Goal: Information Seeking & Learning: Learn about a topic

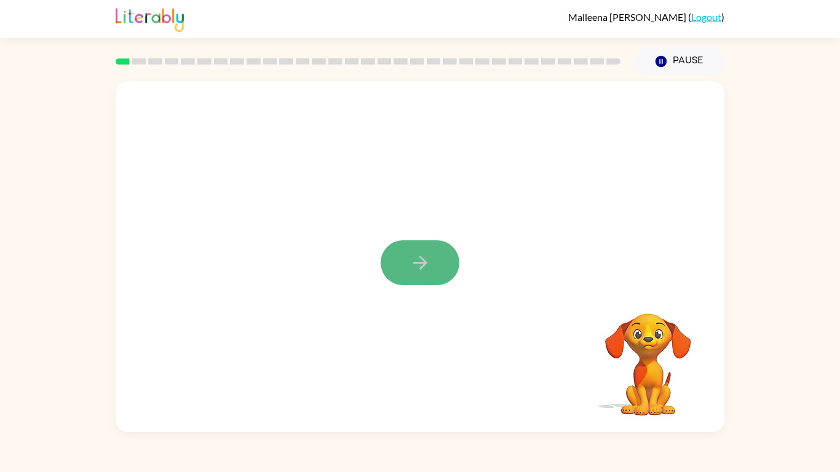
click at [432, 269] on button "button" at bounding box center [420, 262] width 79 height 45
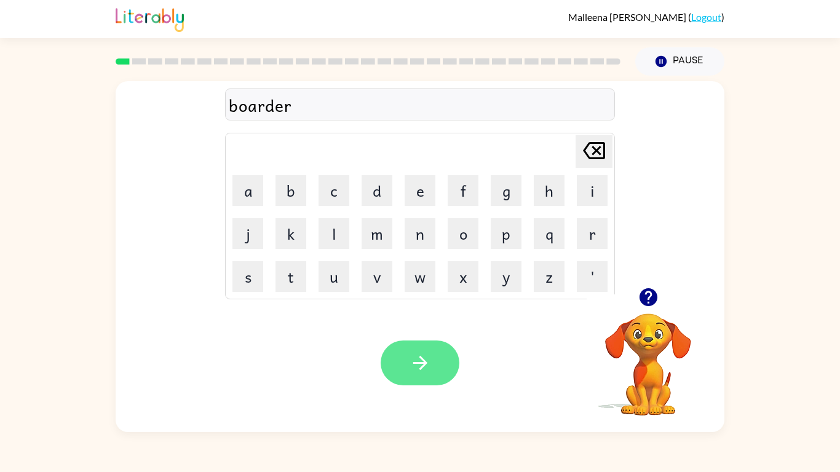
click at [432, 357] on button "button" at bounding box center [420, 363] width 79 height 45
click at [321, 109] on div "machien" at bounding box center [420, 105] width 382 height 26
click at [284, 108] on div "machien" at bounding box center [420, 105] width 382 height 26
click at [439, 374] on button "button" at bounding box center [420, 363] width 79 height 45
click at [390, 372] on button "button" at bounding box center [420, 363] width 79 height 45
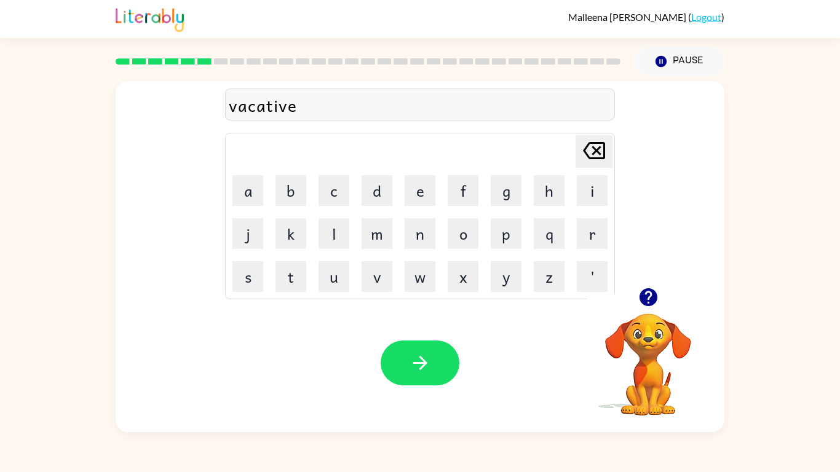
click at [299, 107] on div "vacative" at bounding box center [420, 105] width 382 height 26
click at [340, 110] on div "vacashon" at bounding box center [420, 105] width 382 height 26
click at [259, 112] on div "vac" at bounding box center [420, 105] width 382 height 26
click at [409, 354] on icon "button" at bounding box center [420, 363] width 22 height 22
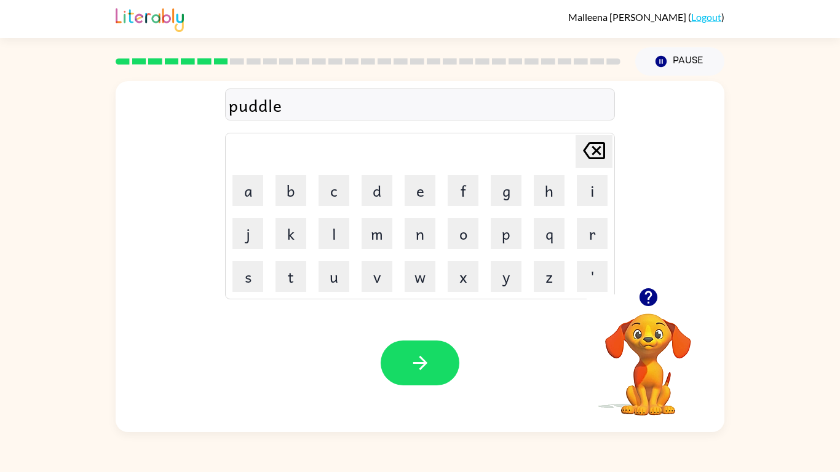
click at [378, 352] on div "Your browser must support playing .mp4 files to use Literably. Please try using…" at bounding box center [420, 363] width 609 height 138
click at [398, 356] on button "button" at bounding box center [420, 363] width 79 height 45
click at [425, 364] on icon "button" at bounding box center [419, 363] width 14 height 14
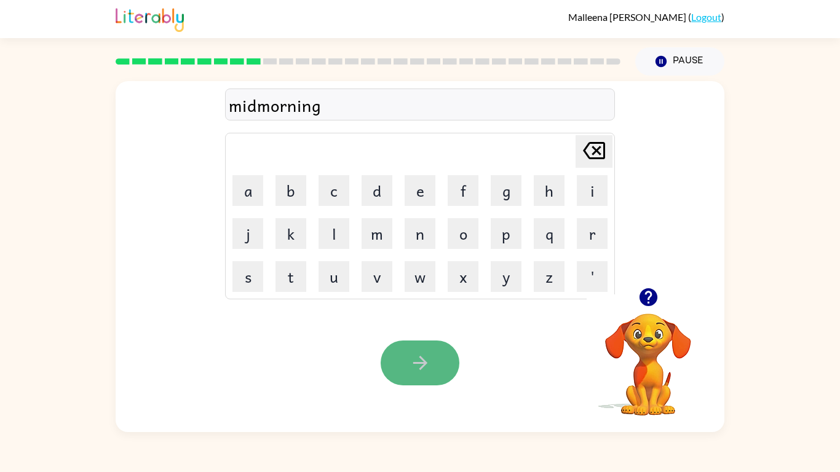
click at [439, 365] on button "button" at bounding box center [420, 363] width 79 height 45
click at [411, 363] on icon "button" at bounding box center [420, 363] width 22 height 22
click at [407, 365] on button "button" at bounding box center [420, 363] width 79 height 45
click at [413, 364] on icon "button" at bounding box center [420, 363] width 22 height 22
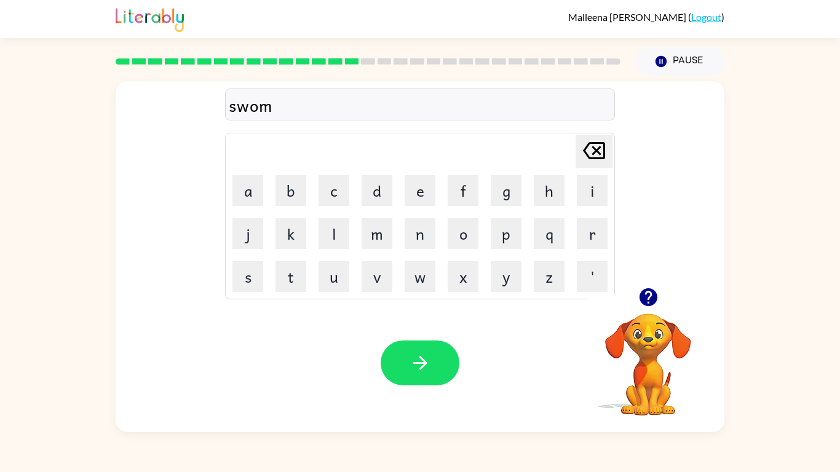
click at [260, 109] on div "swom" at bounding box center [420, 105] width 382 height 26
click at [425, 369] on icon "button" at bounding box center [420, 363] width 22 height 22
click at [427, 375] on button "button" at bounding box center [420, 363] width 79 height 45
click at [412, 357] on icon "button" at bounding box center [420, 363] width 22 height 22
click at [410, 331] on div "Your browser must support playing .mp4 files to use Literably. Please try using…" at bounding box center [420, 363] width 609 height 138
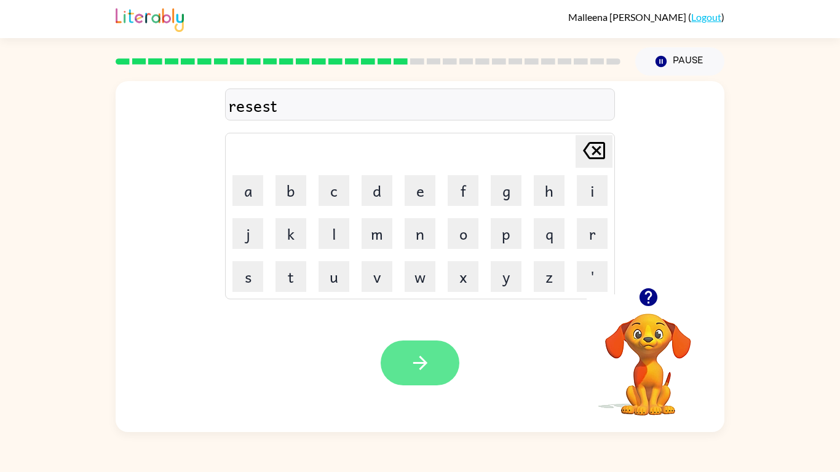
click at [417, 376] on button "button" at bounding box center [420, 363] width 79 height 45
click at [415, 371] on icon "button" at bounding box center [420, 363] width 22 height 22
click at [410, 346] on button "button" at bounding box center [420, 363] width 79 height 45
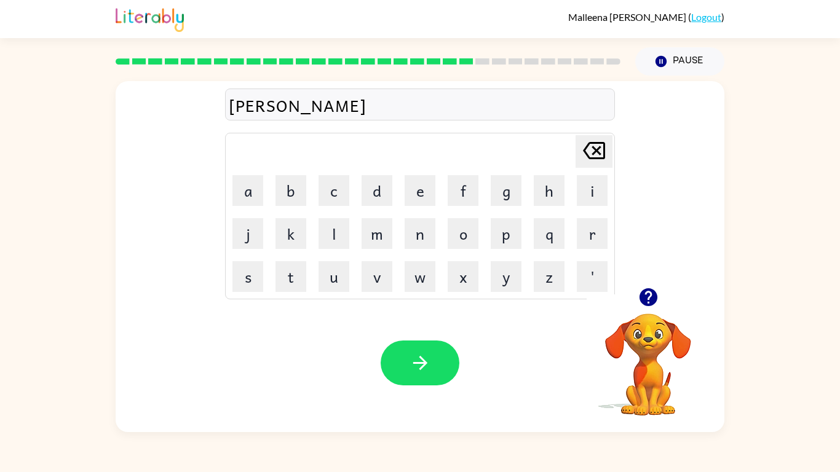
click at [229, 108] on div "stan" at bounding box center [420, 105] width 382 height 26
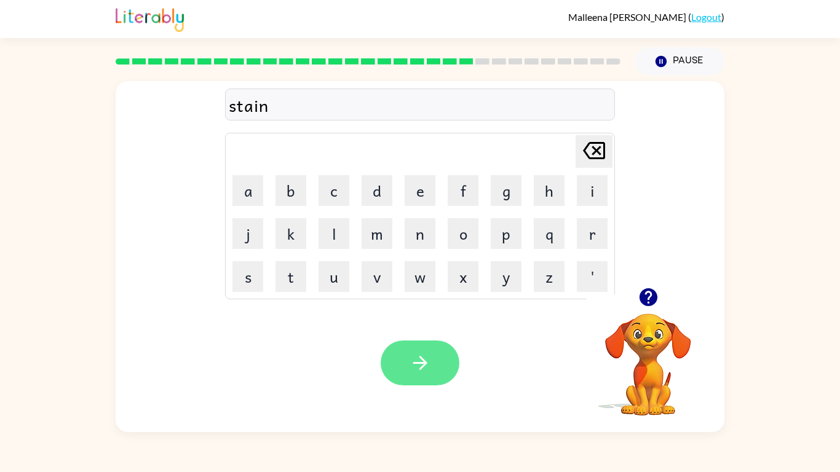
click at [424, 369] on icon "button" at bounding box center [420, 363] width 22 height 22
click at [441, 357] on button "button" at bounding box center [420, 363] width 79 height 45
click at [426, 360] on icon "button" at bounding box center [420, 363] width 22 height 22
click at [396, 370] on button "button" at bounding box center [420, 363] width 79 height 45
click at [415, 360] on icon "button" at bounding box center [420, 363] width 22 height 22
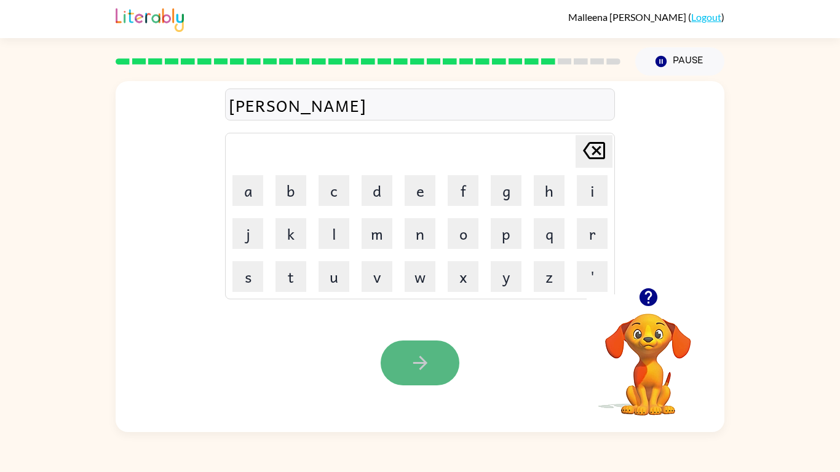
click at [411, 379] on button "button" at bounding box center [420, 363] width 79 height 45
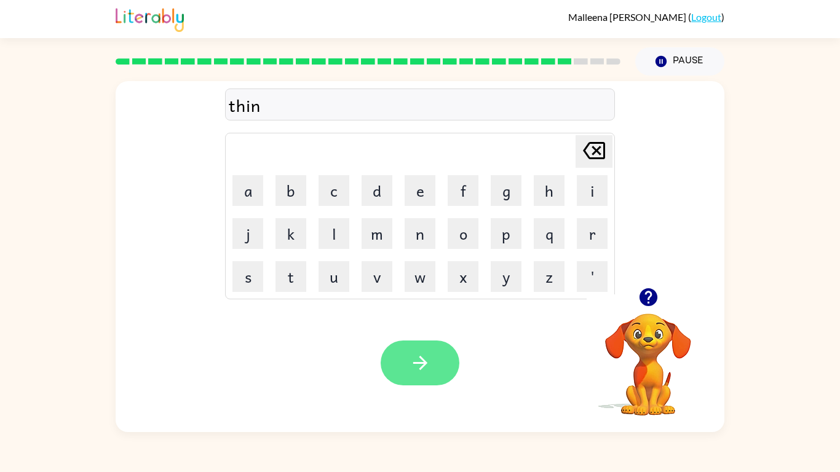
click at [412, 362] on icon "button" at bounding box center [420, 363] width 22 height 22
click at [392, 312] on div "Your browser must support playing .mp4 files to use Literably. Please try using…" at bounding box center [420, 363] width 609 height 138
click at [415, 366] on icon "button" at bounding box center [420, 363] width 22 height 22
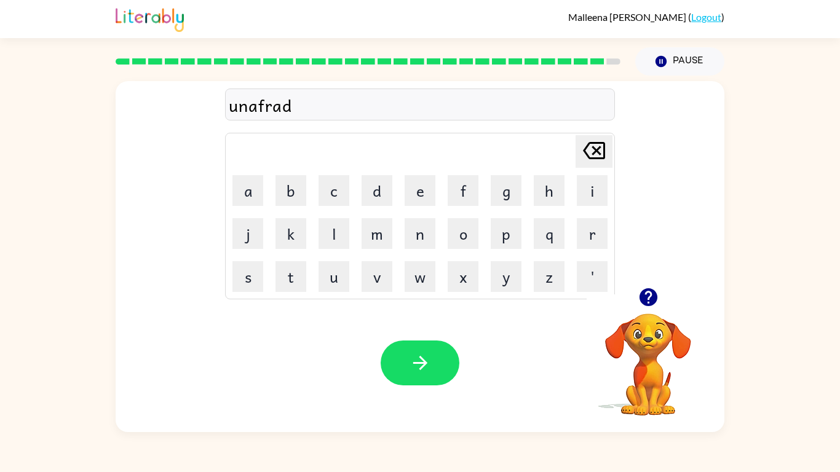
click at [280, 105] on div "unafrad" at bounding box center [420, 105] width 382 height 26
click at [432, 381] on button "button" at bounding box center [420, 363] width 79 height 45
